Goal: Check status

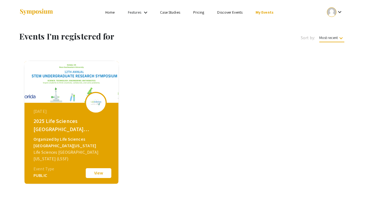
click at [102, 175] on button "View" at bounding box center [98, 172] width 27 height 11
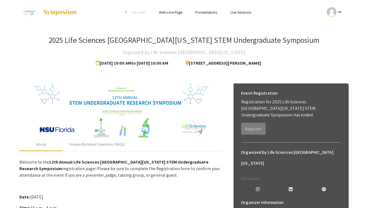
click at [332, 14] on div at bounding box center [332, 12] width 10 height 10
click at [338, 43] on button "My Submissions" at bounding box center [339, 40] width 34 height 13
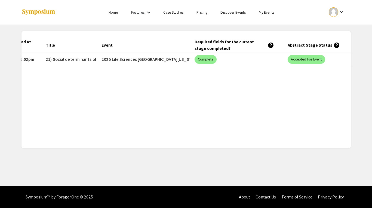
scroll to position [0, 65]
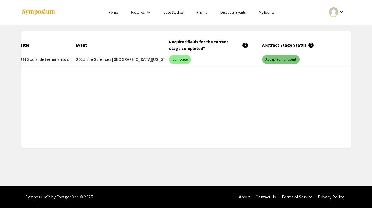
click at [282, 60] on mat-chip "Accepted for Event" at bounding box center [281, 59] width 38 height 9
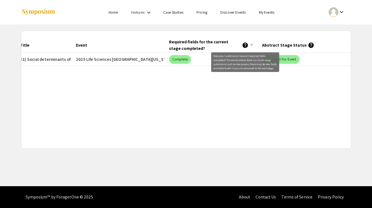
click at [247, 47] on mat-icon "help" at bounding box center [245, 45] width 7 height 7
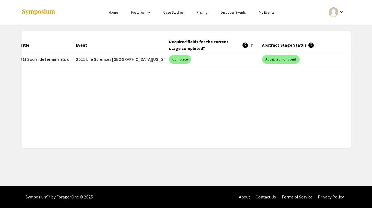
click at [252, 45] on div at bounding box center [251, 45] width 3 height 3
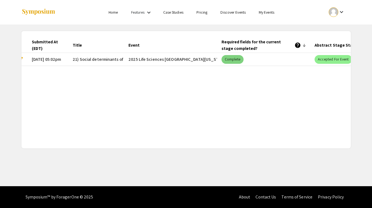
scroll to position [0, 0]
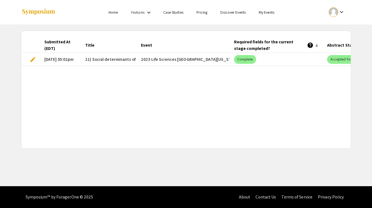
click at [238, 43] on div "Required fields for the current stage completed? help" at bounding box center [274, 45] width 80 height 13
